Goal: Information Seeking & Learning: Learn about a topic

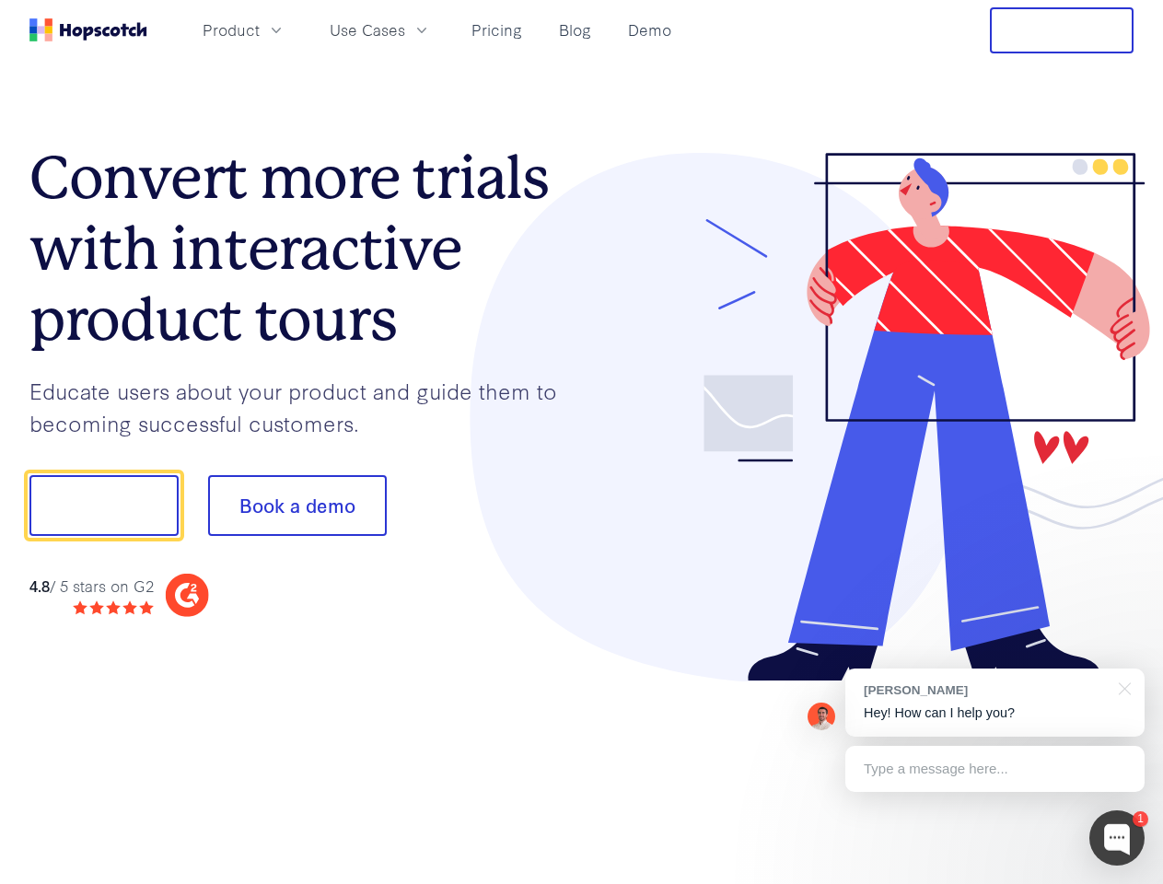
click at [582, 442] on div at bounding box center [858, 417] width 552 height 529
click at [260, 29] on span "Product" at bounding box center [231, 29] width 57 height 23
click at [405, 29] on span "Use Cases" at bounding box center [367, 29] width 75 height 23
click at [1061, 30] on button "Free Trial" at bounding box center [1062, 30] width 144 height 46
click at [103, 505] on button "Show me!" at bounding box center [103, 505] width 149 height 61
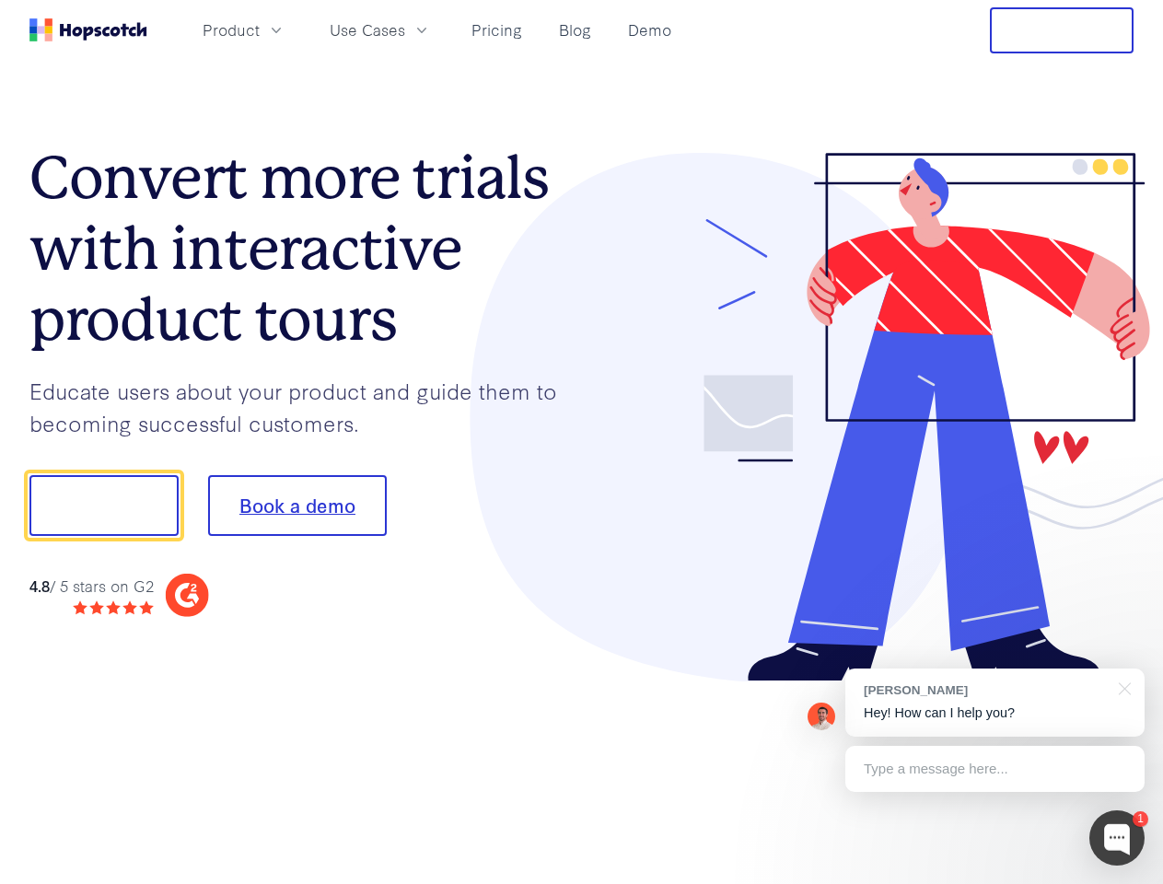
click at [296, 505] on button "Book a demo" at bounding box center [297, 505] width 179 height 61
click at [1117, 838] on div at bounding box center [1116, 837] width 55 height 55
click at [994, 702] on div "[PERSON_NAME] Hey! How can I help you?" at bounding box center [994, 702] width 299 height 68
click at [1121, 687] on div at bounding box center [1121, 687] width 46 height 38
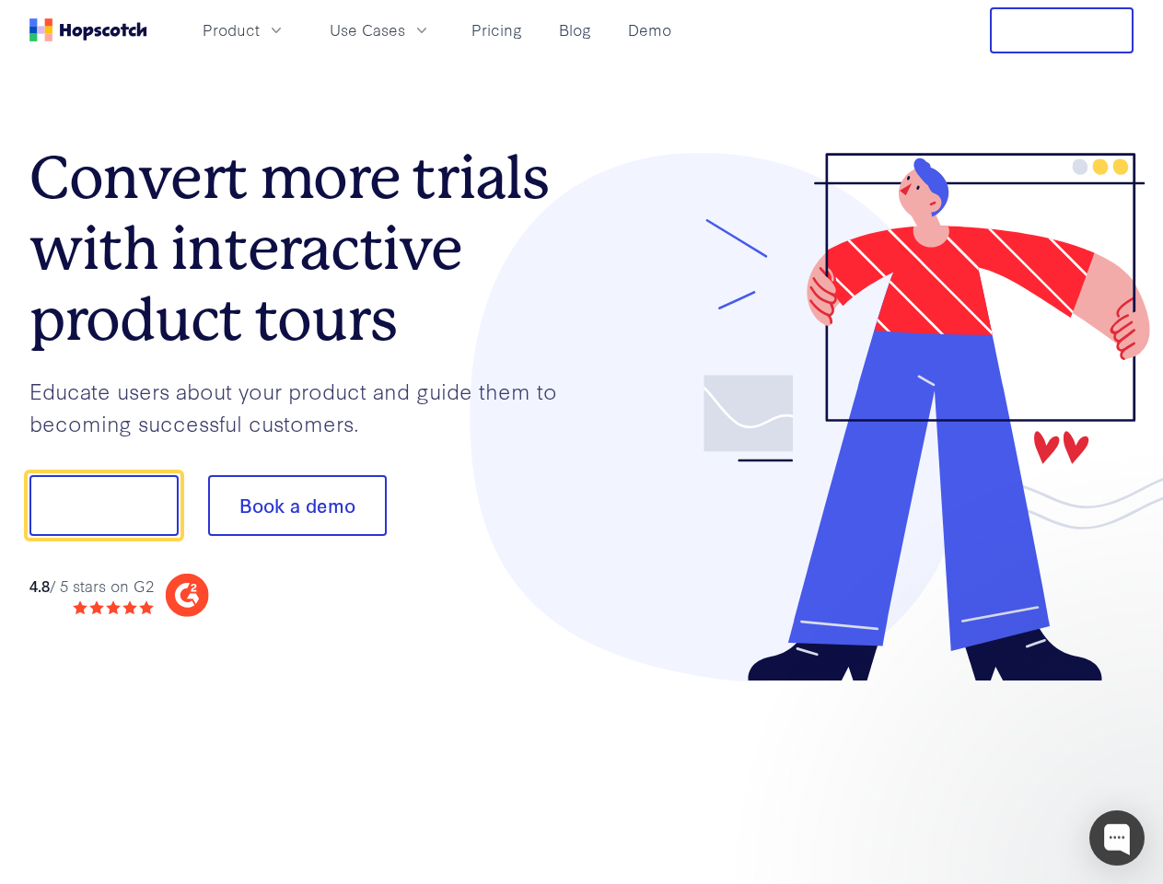
click at [994, 769] on div at bounding box center [971, 626] width 345 height 367
